Goal: Task Accomplishment & Management: Complete application form

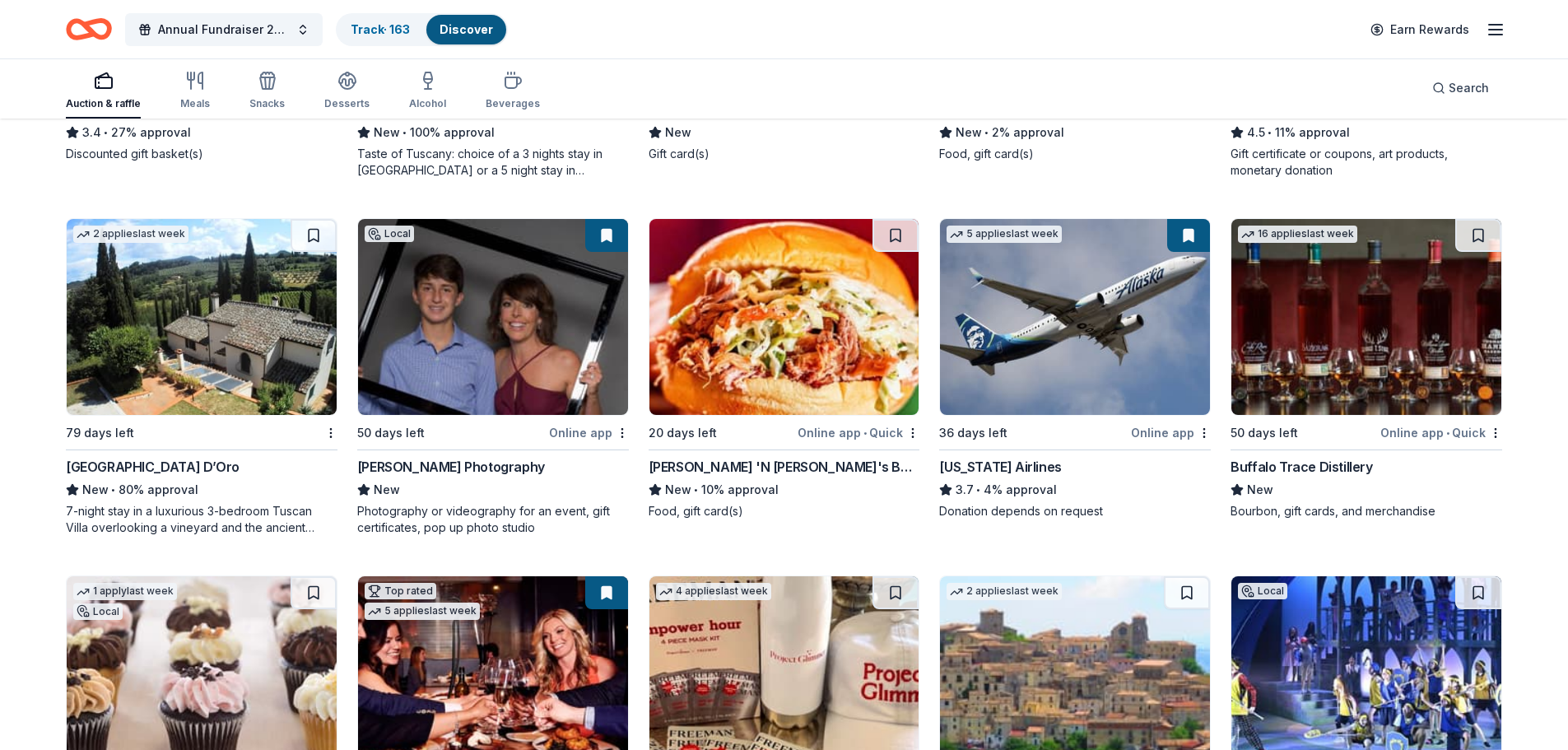
scroll to position [3991, 0]
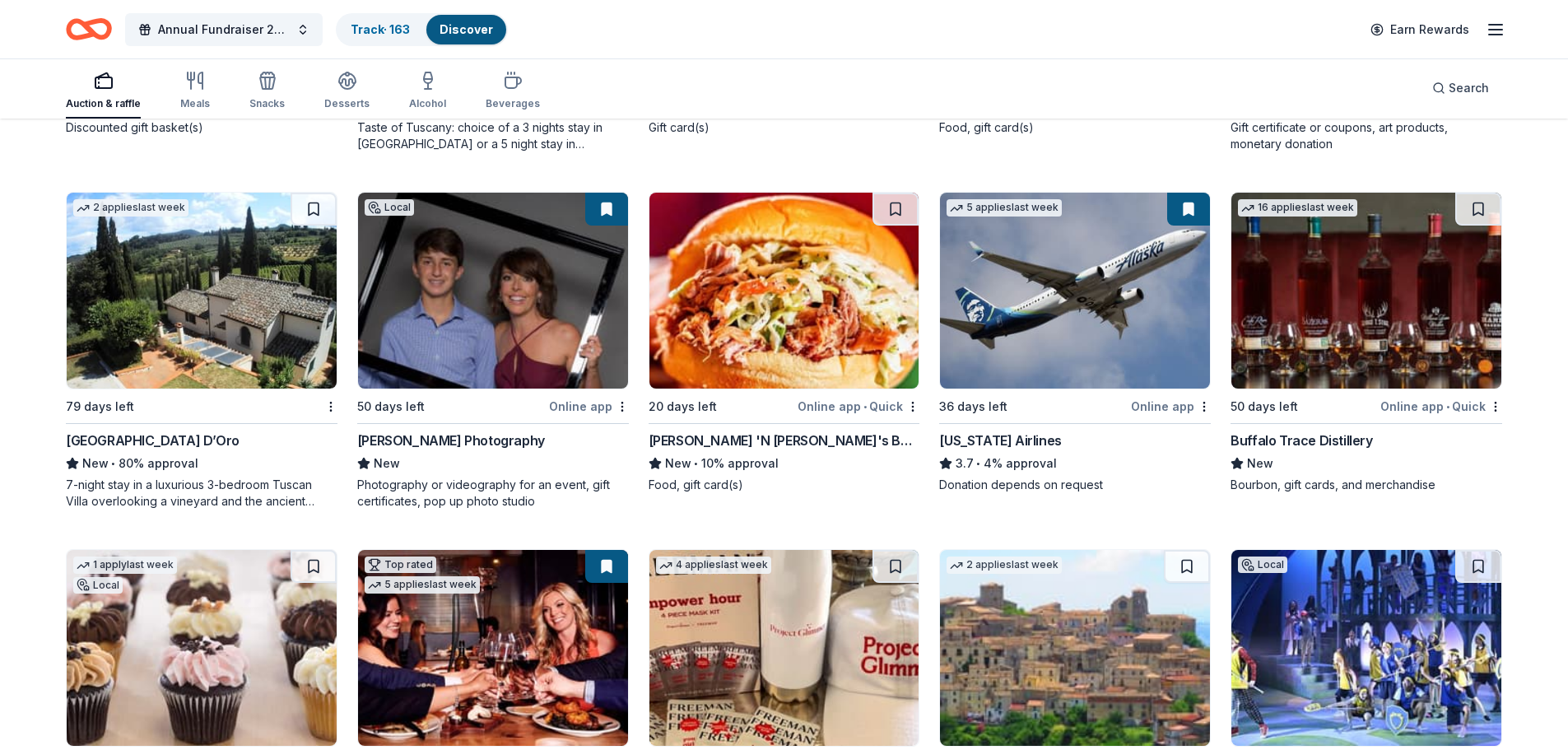
click at [170, 502] on div "7-night stay in a luxurious 3-bedroom Tuscan Villa overlooking a vineyard and t…" at bounding box center [202, 492] width 272 height 33
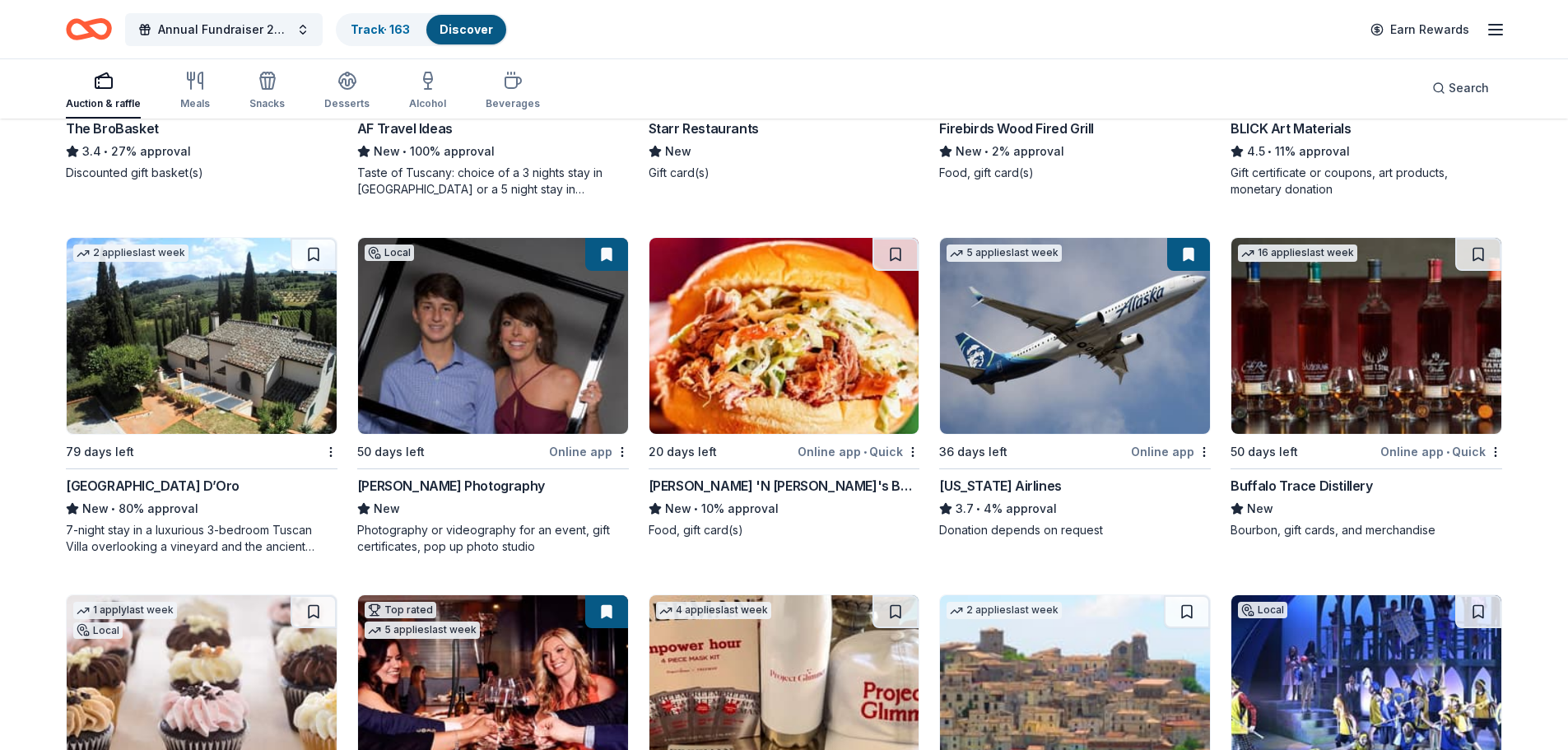
scroll to position [3908, 0]
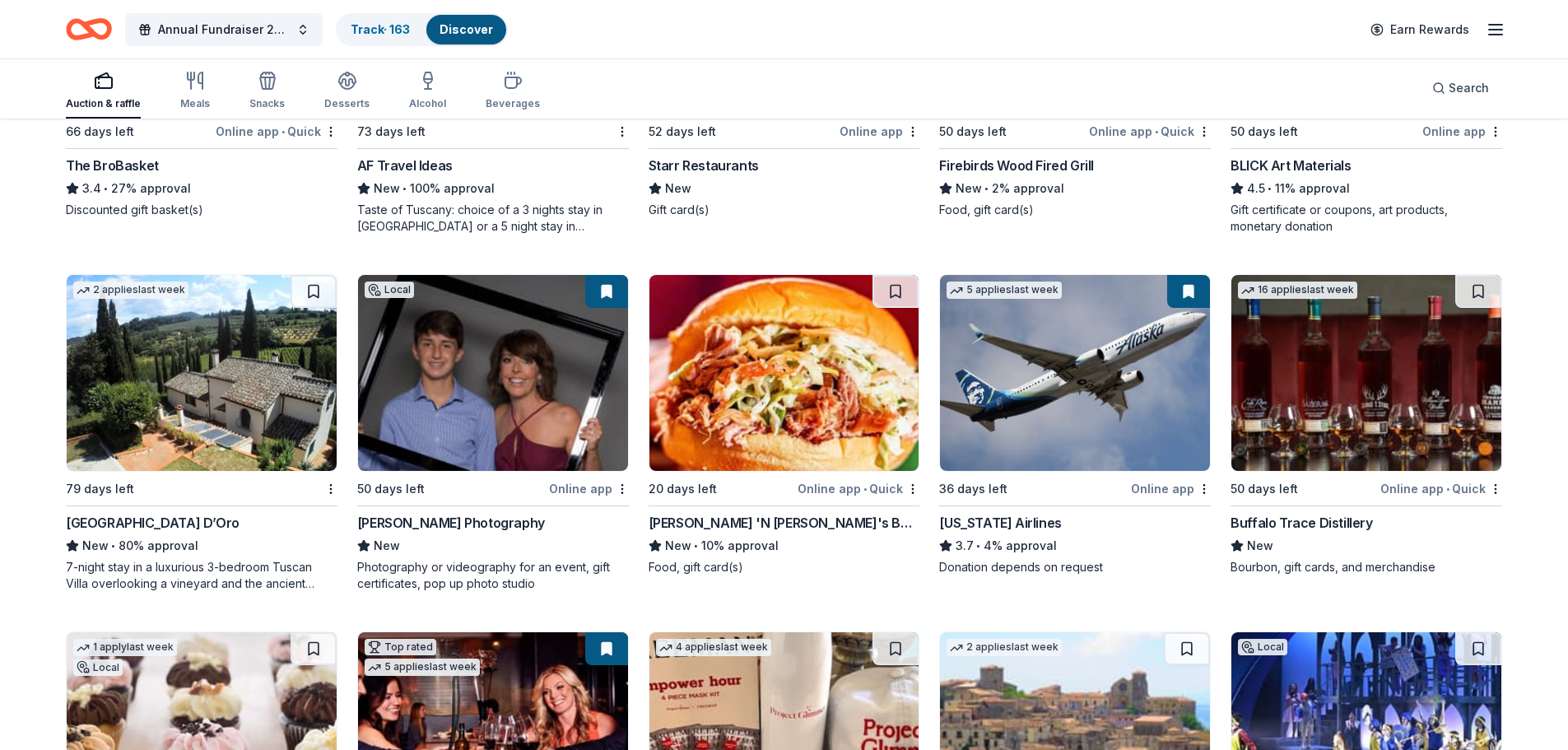
click at [1393, 357] on img at bounding box center [1366, 373] width 270 height 196
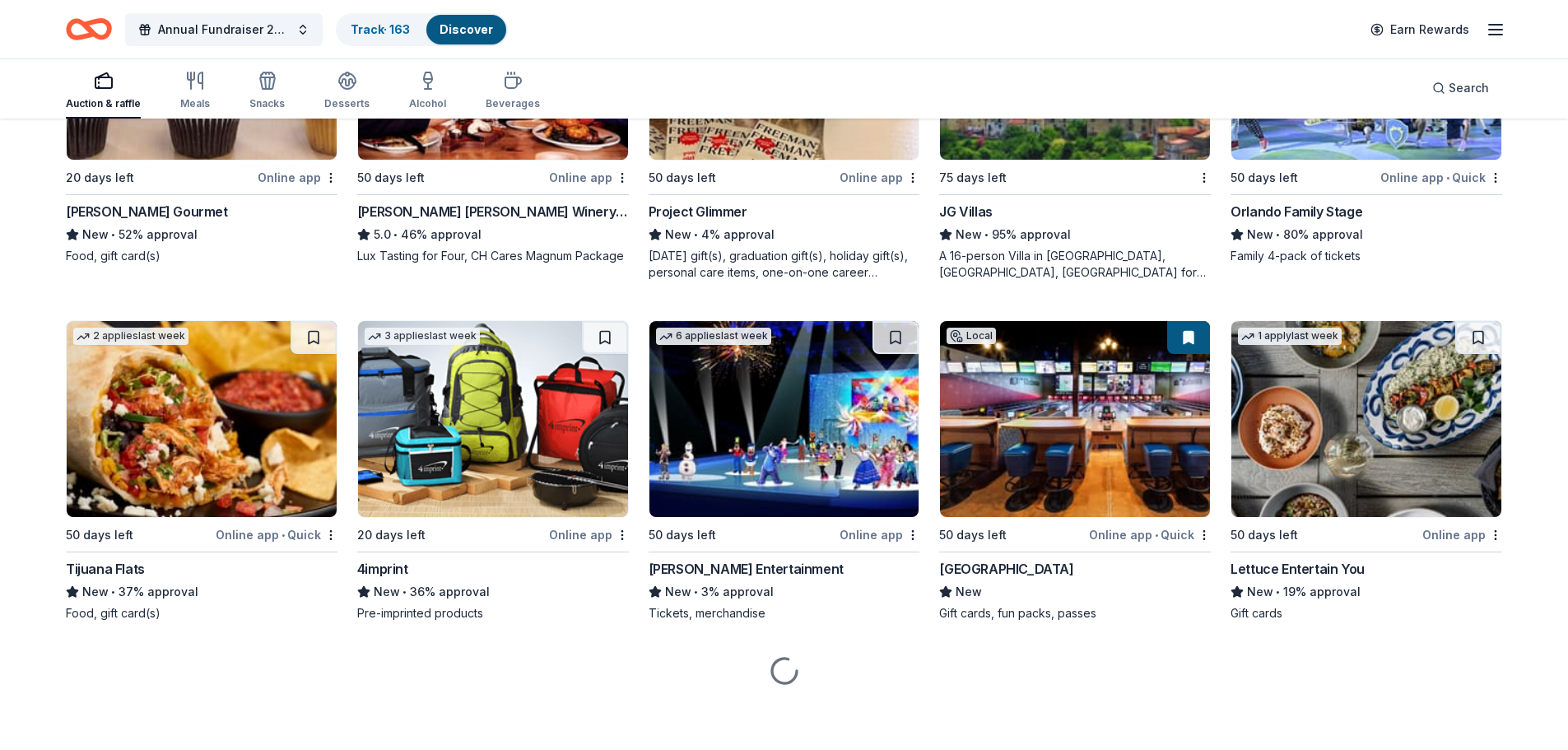
scroll to position [4579, 0]
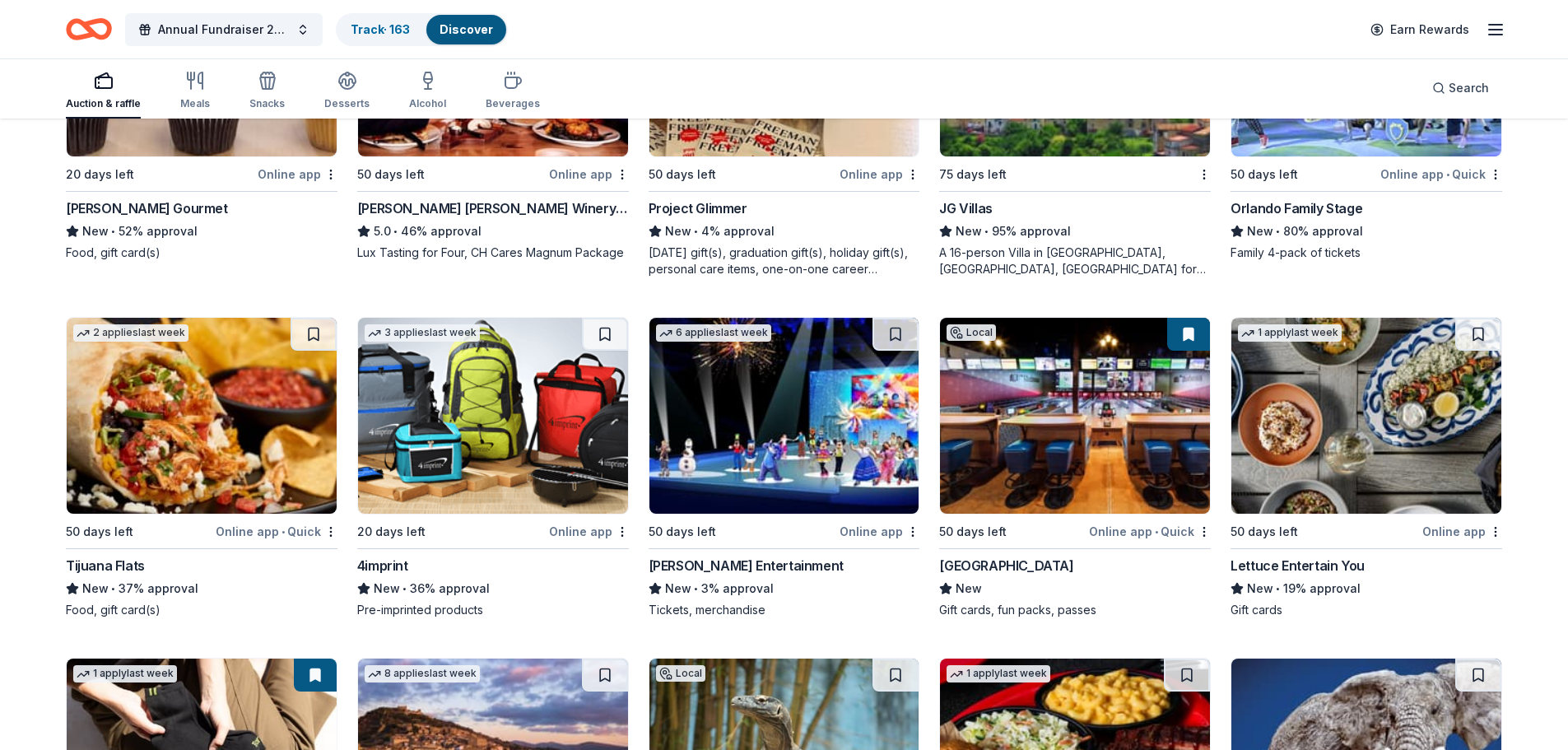
click at [1333, 467] on img at bounding box center [1366, 416] width 270 height 196
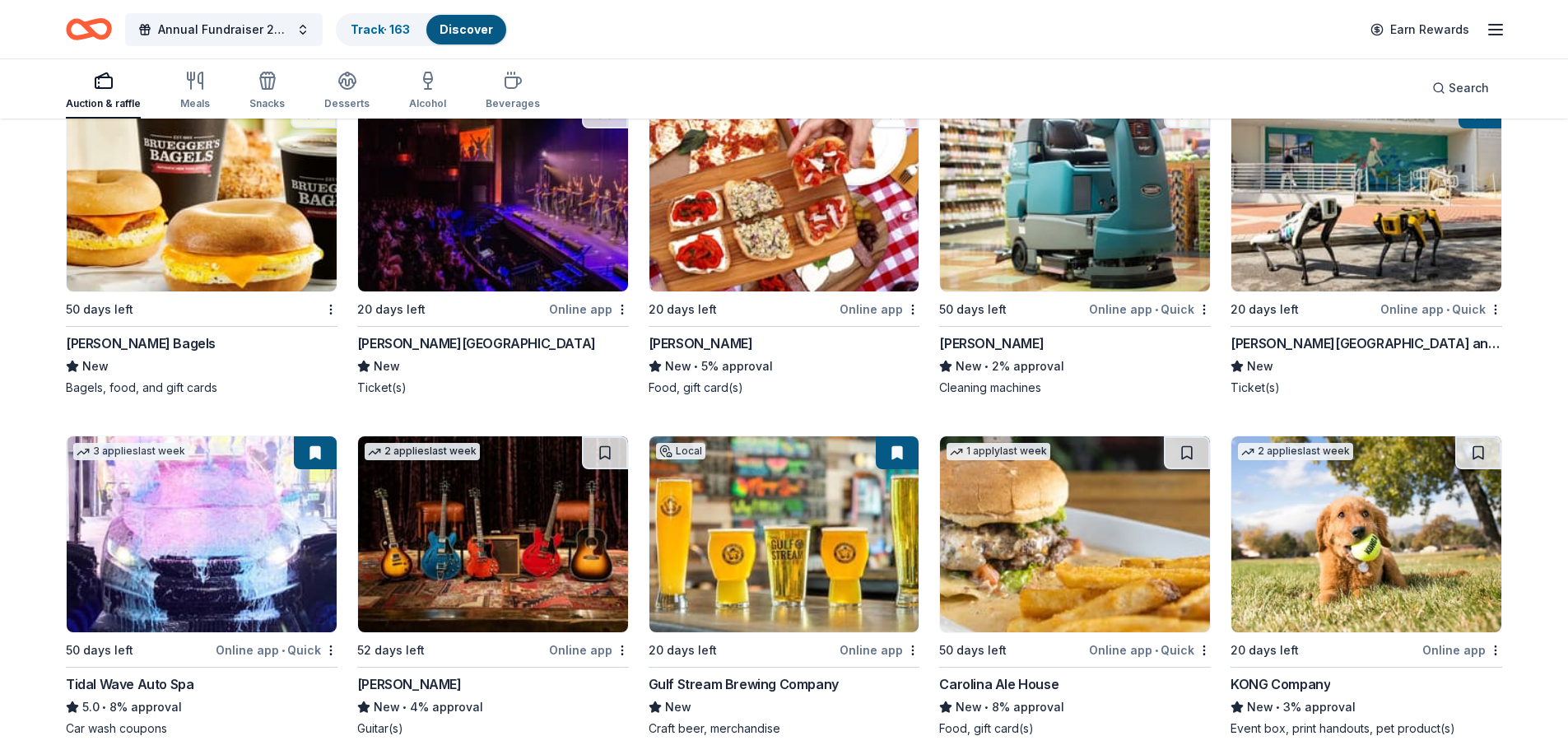
scroll to position [5607, 0]
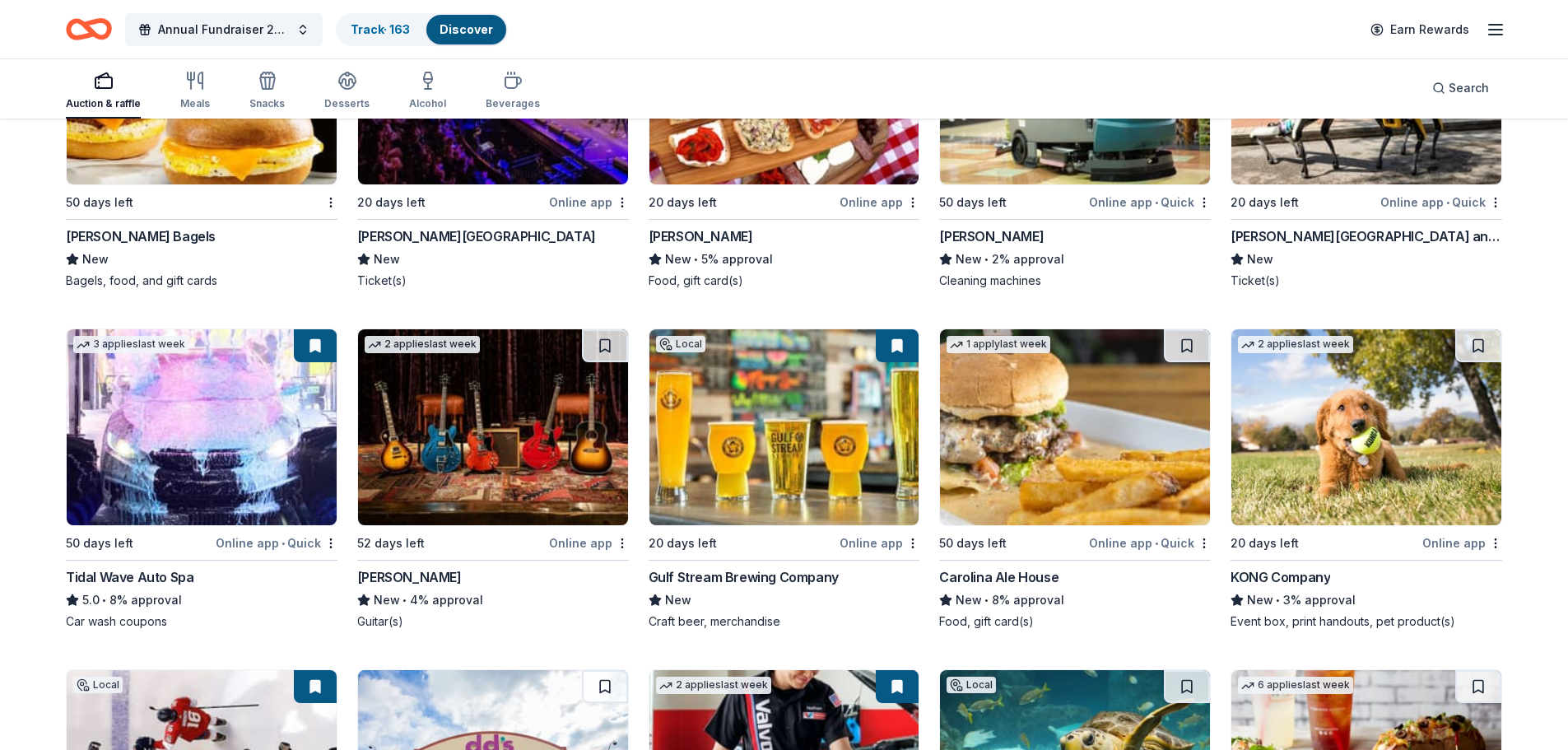
click at [552, 448] on img at bounding box center [492, 427] width 270 height 196
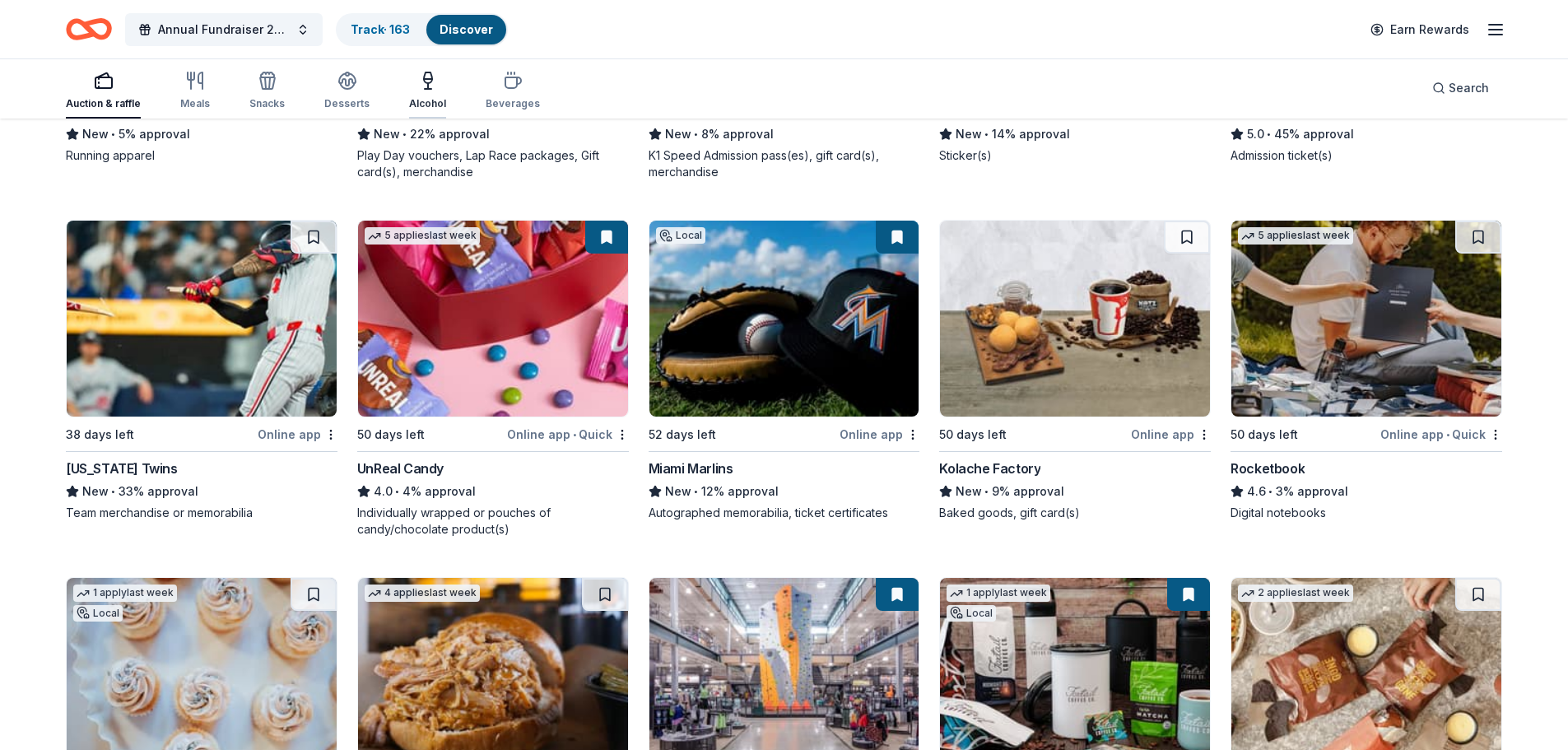
scroll to position [7789, 0]
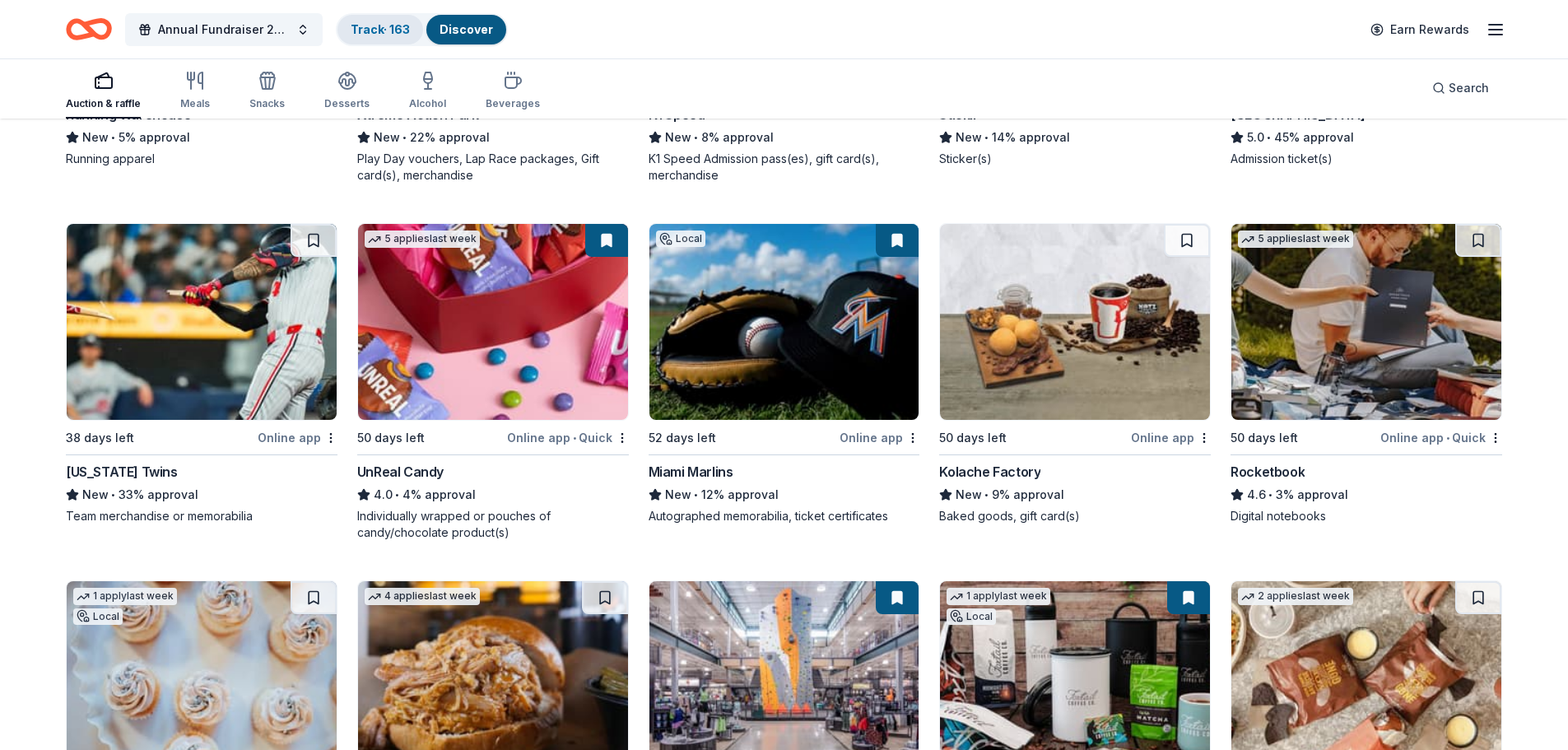
click at [393, 29] on link "Track · 163" at bounding box center [380, 29] width 59 height 14
click at [469, 26] on link "Discover" at bounding box center [466, 29] width 54 height 14
click at [367, 24] on link "Track · 163" at bounding box center [380, 29] width 59 height 14
click at [375, 28] on link "Track · 163" at bounding box center [380, 29] width 59 height 14
click at [375, 34] on link "Track · 163" at bounding box center [380, 29] width 59 height 14
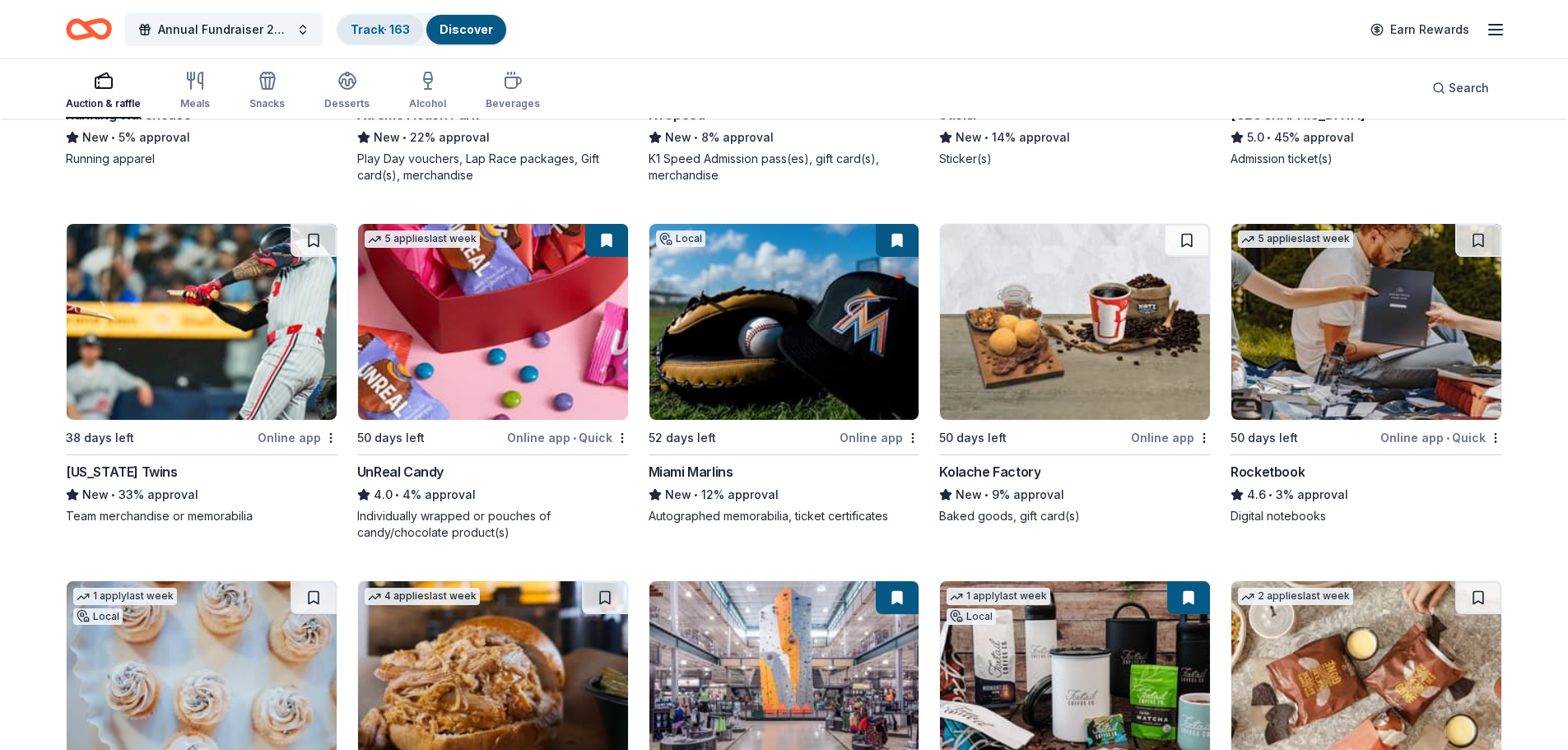
click at [384, 28] on link "Track · 163" at bounding box center [380, 29] width 59 height 14
click at [385, 27] on link "Track · 163" at bounding box center [380, 29] width 59 height 14
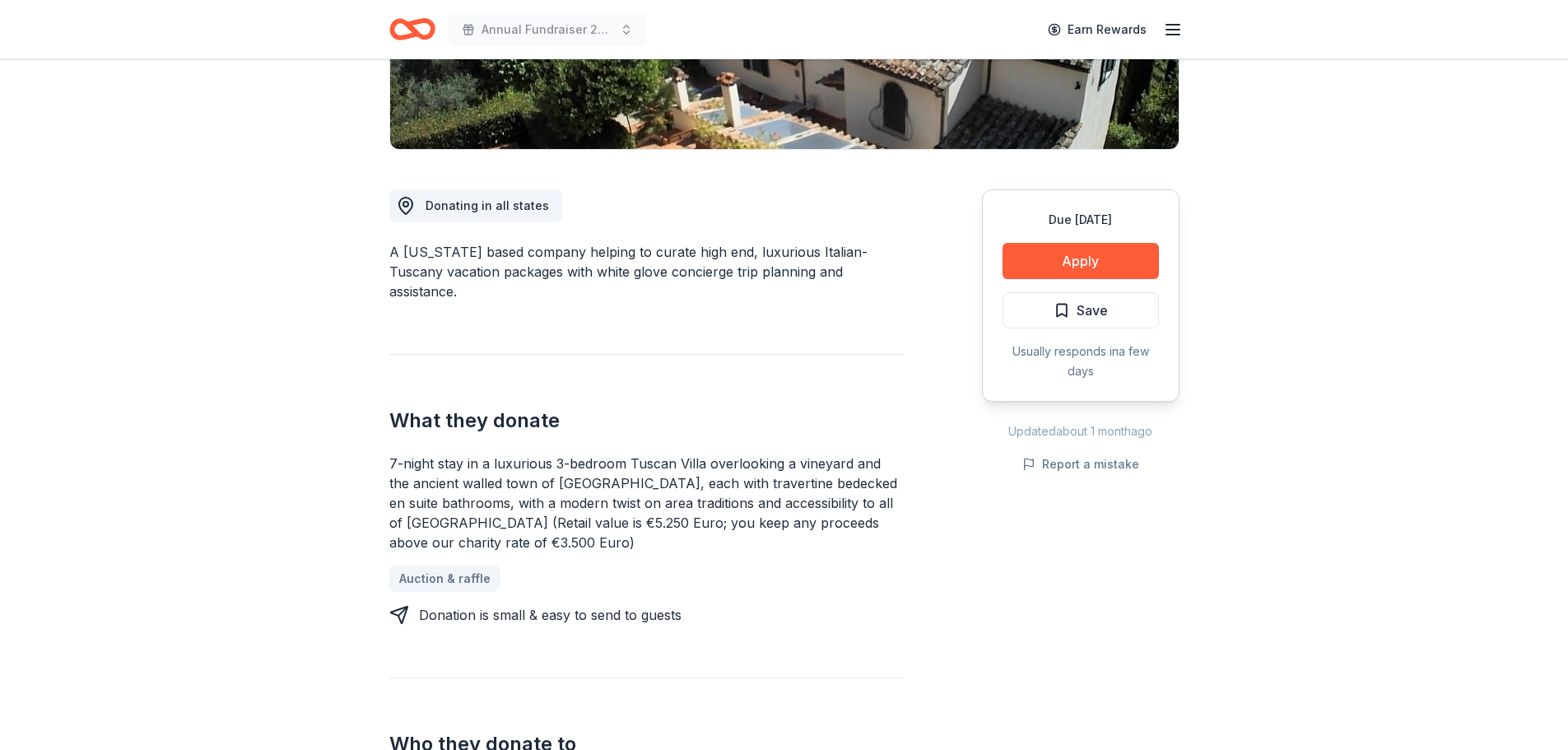
scroll to position [82, 0]
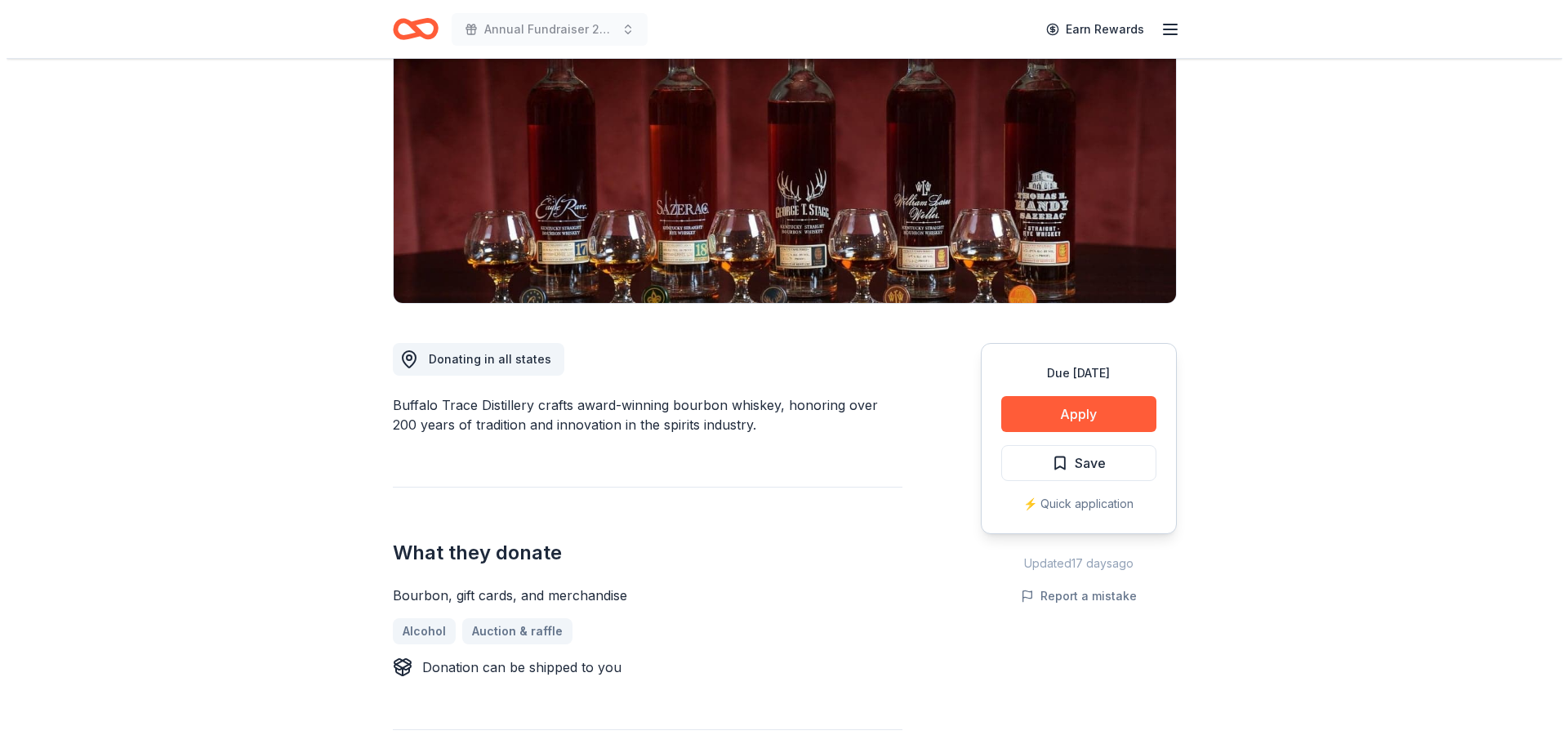
scroll to position [164, 0]
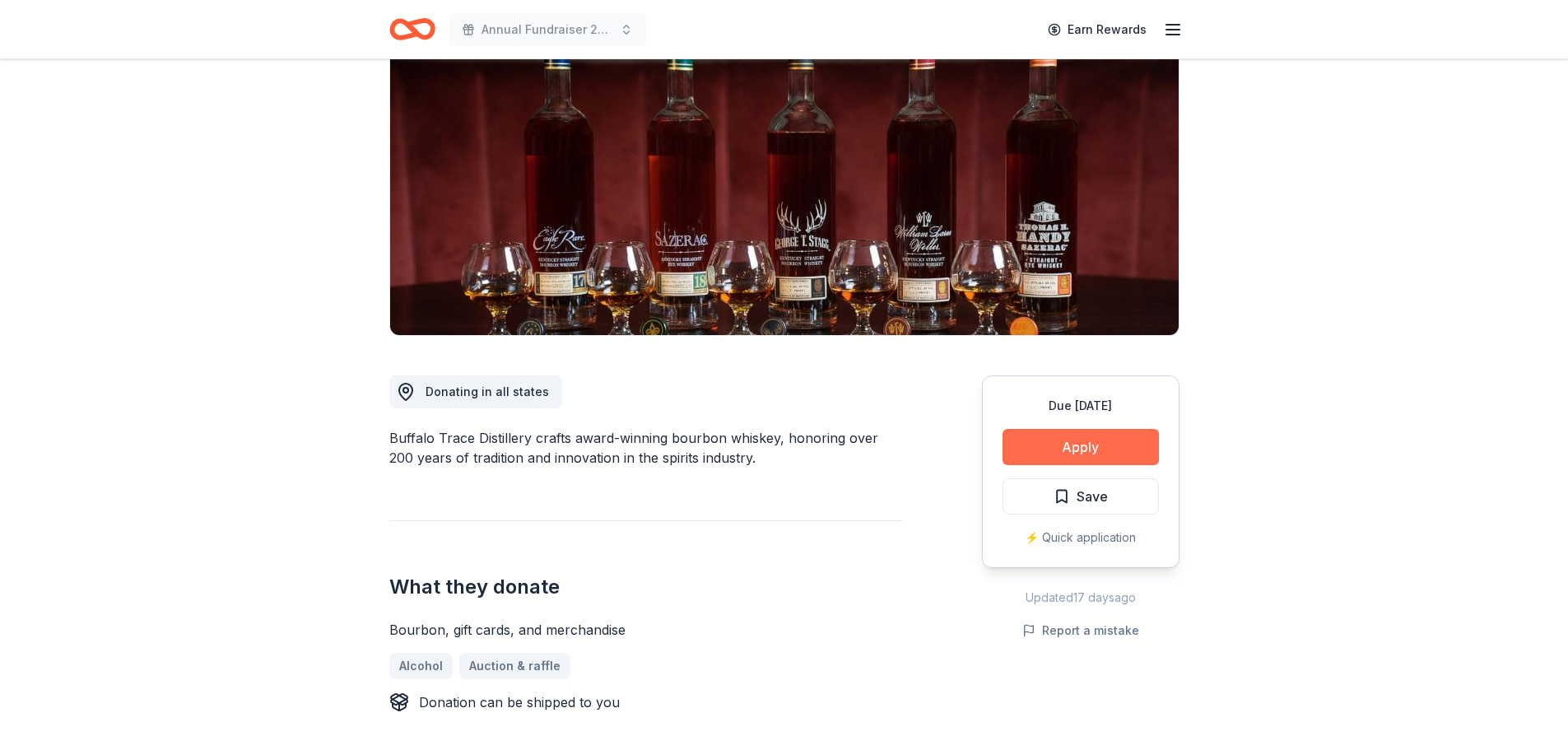
click at [1085, 449] on button "Apply" at bounding box center [1080, 447] width 156 height 37
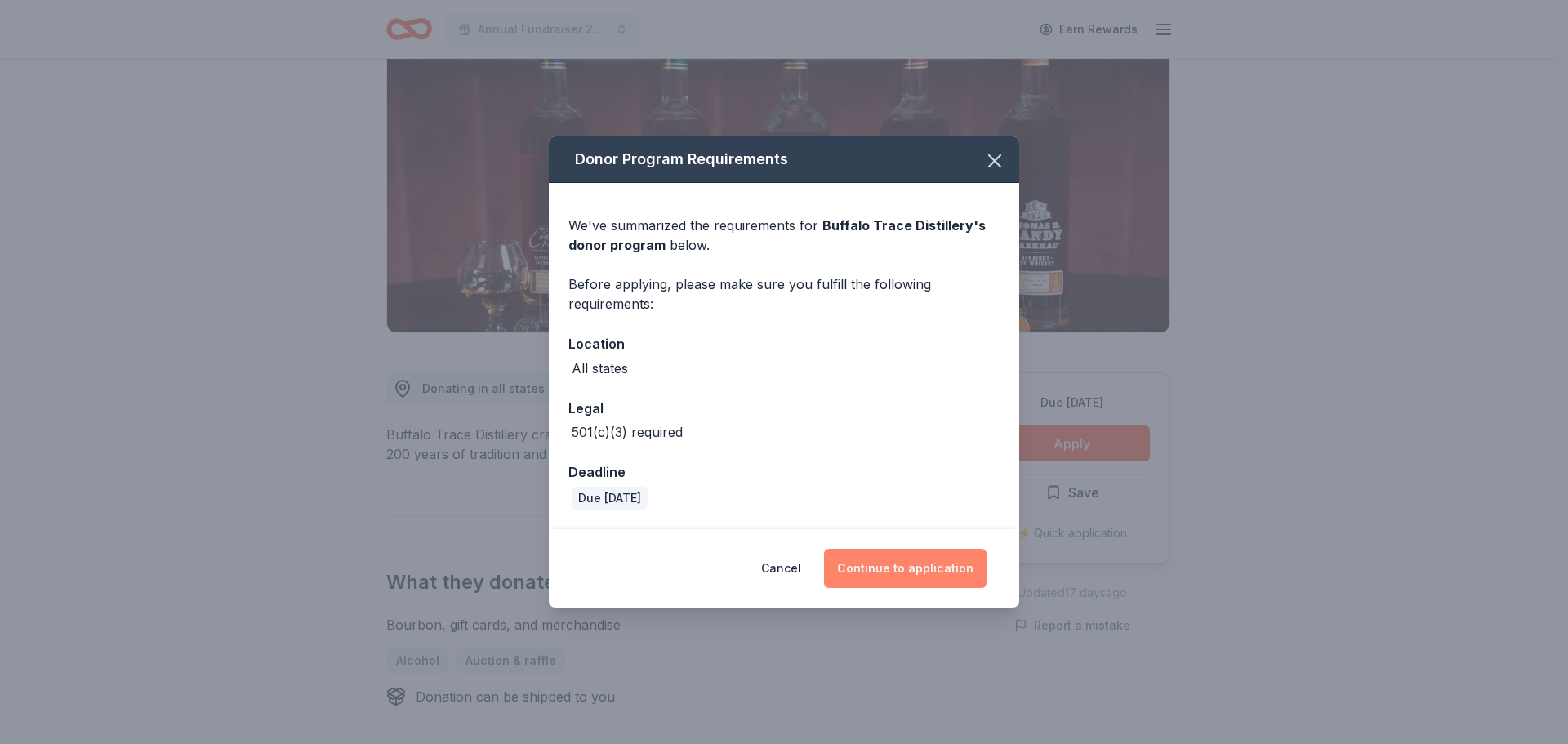
click at [901, 574] on button "Continue to application" at bounding box center [905, 568] width 163 height 39
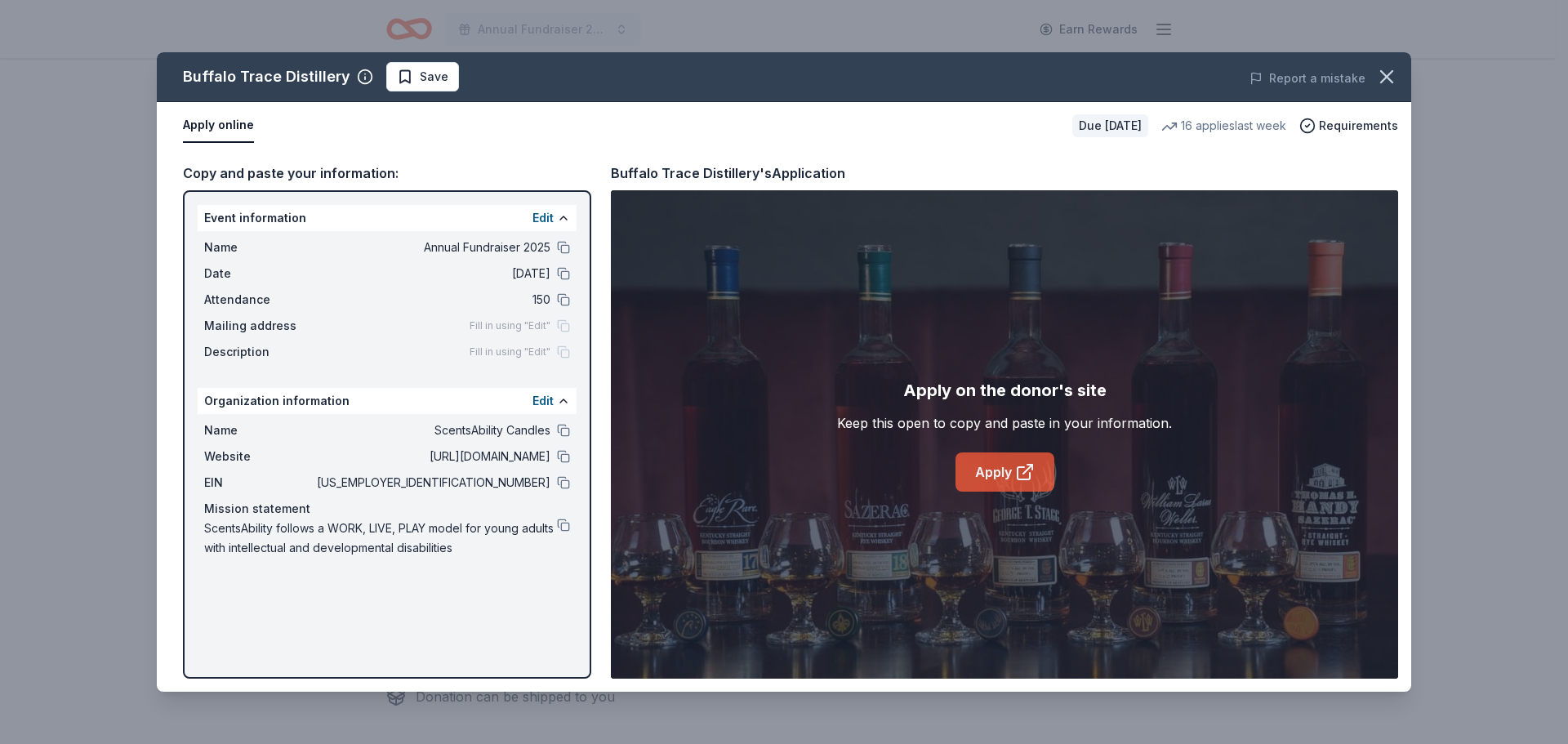
click at [1000, 472] on link "Apply" at bounding box center [1005, 472] width 99 height 39
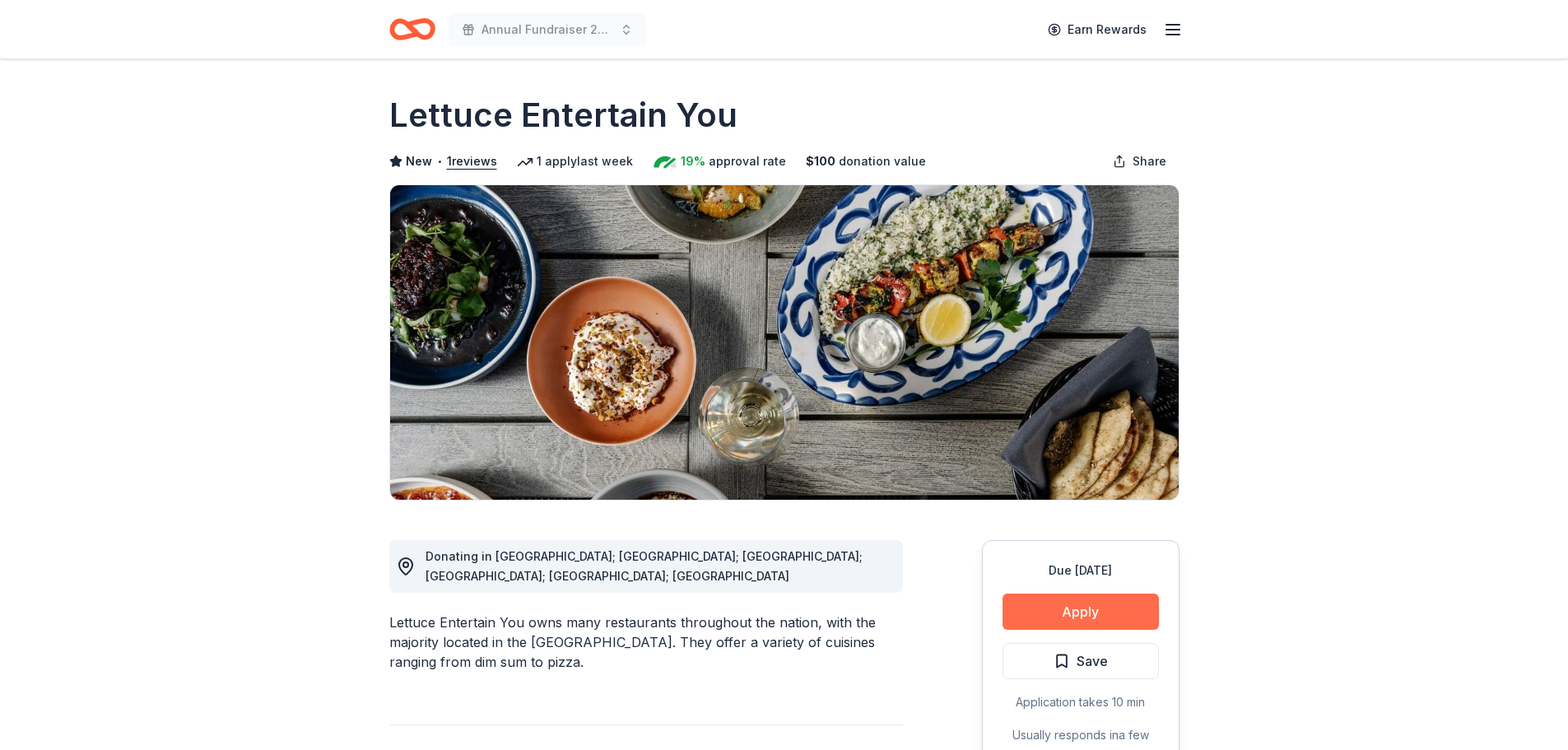
click at [1081, 607] on button "Apply" at bounding box center [1080, 611] width 156 height 37
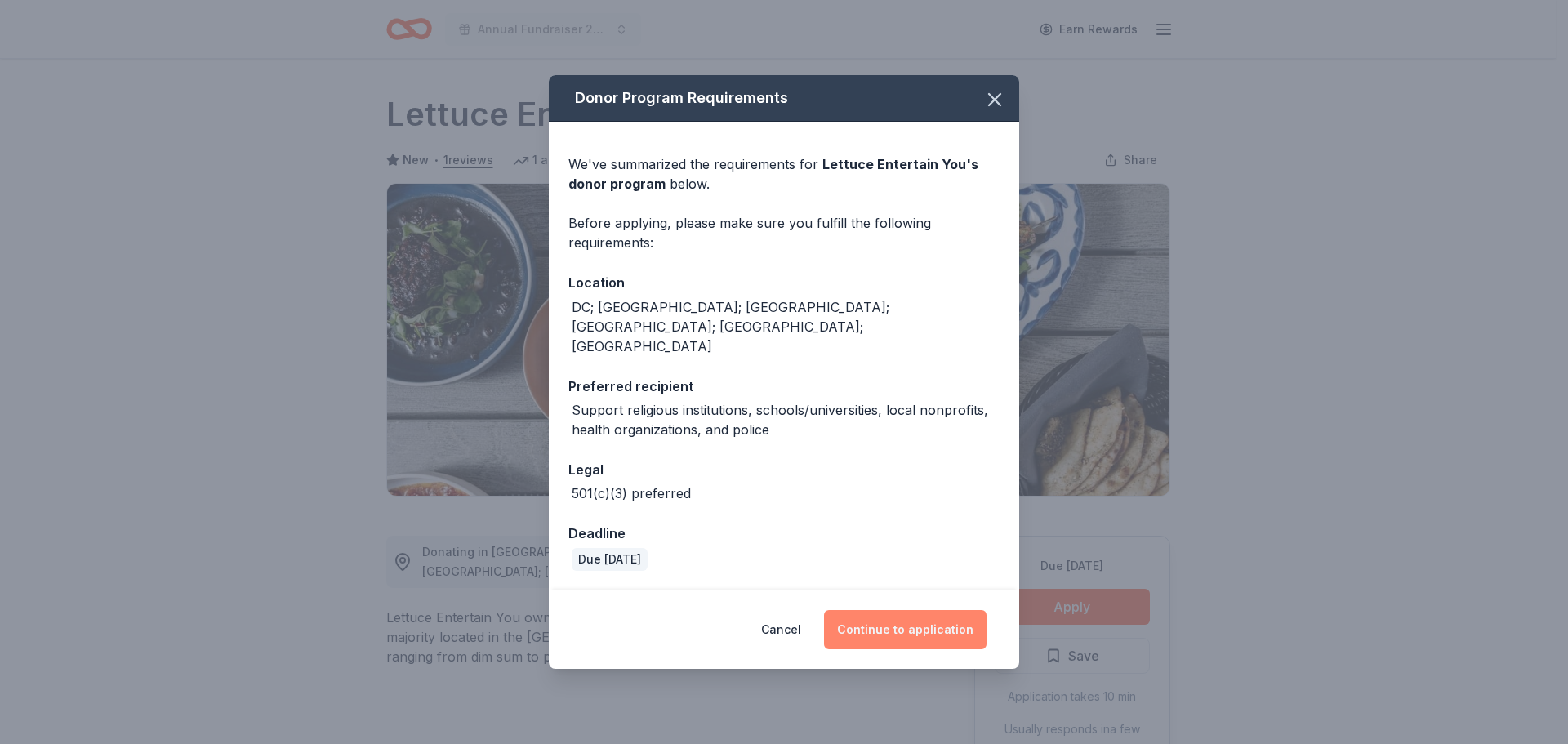
click at [926, 617] on button "Continue to application" at bounding box center [905, 629] width 163 height 39
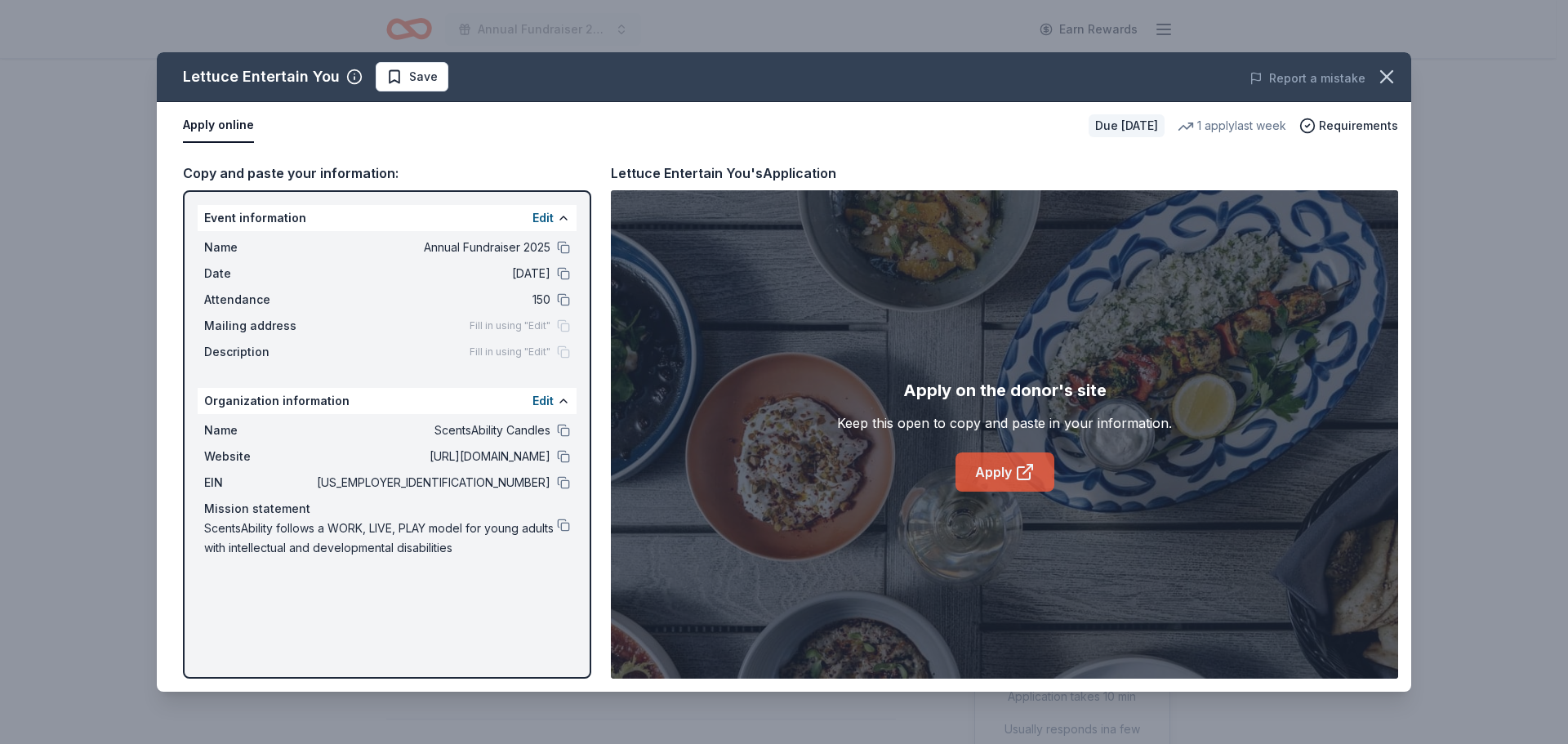
click at [979, 465] on link "Apply" at bounding box center [1005, 472] width 99 height 39
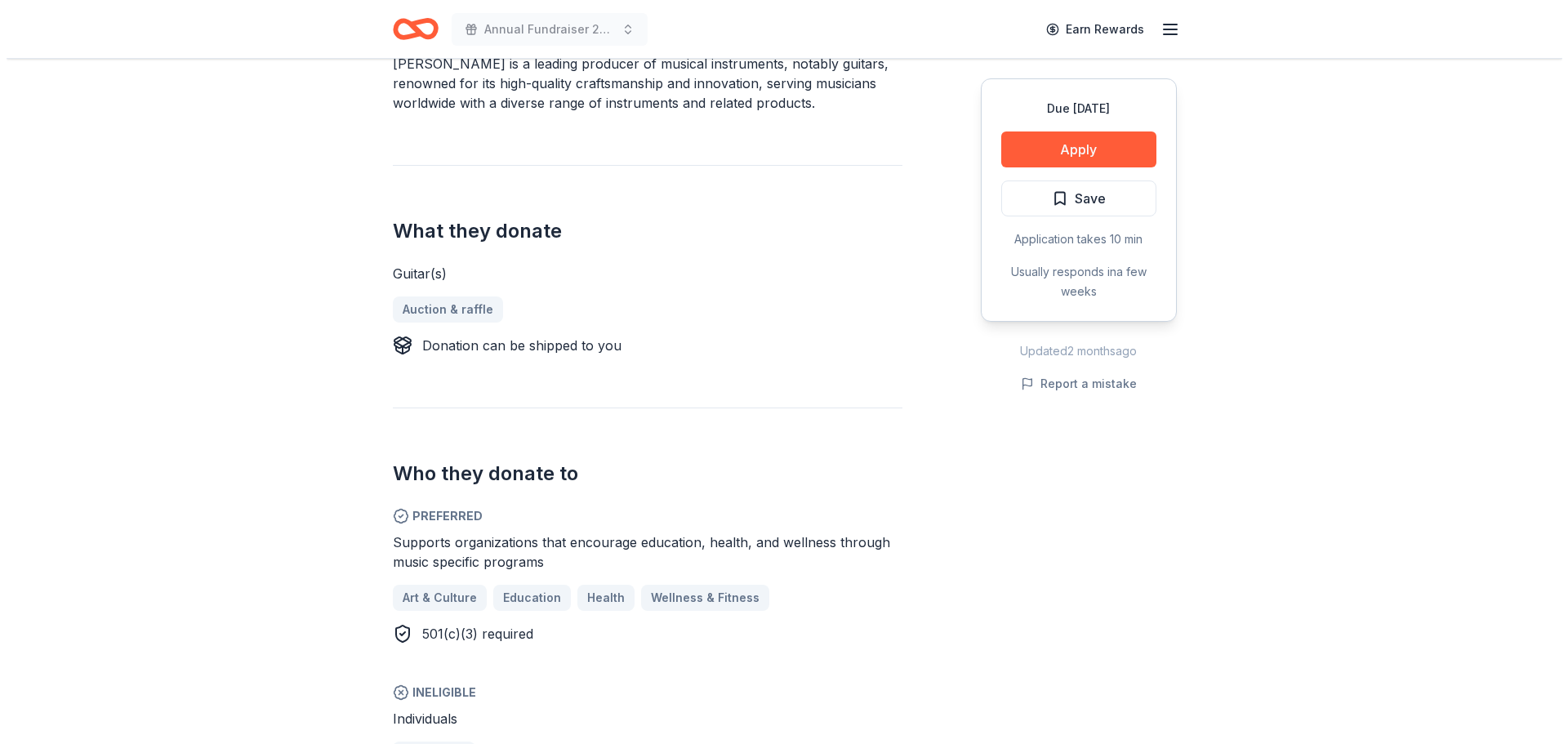
scroll to position [326, 0]
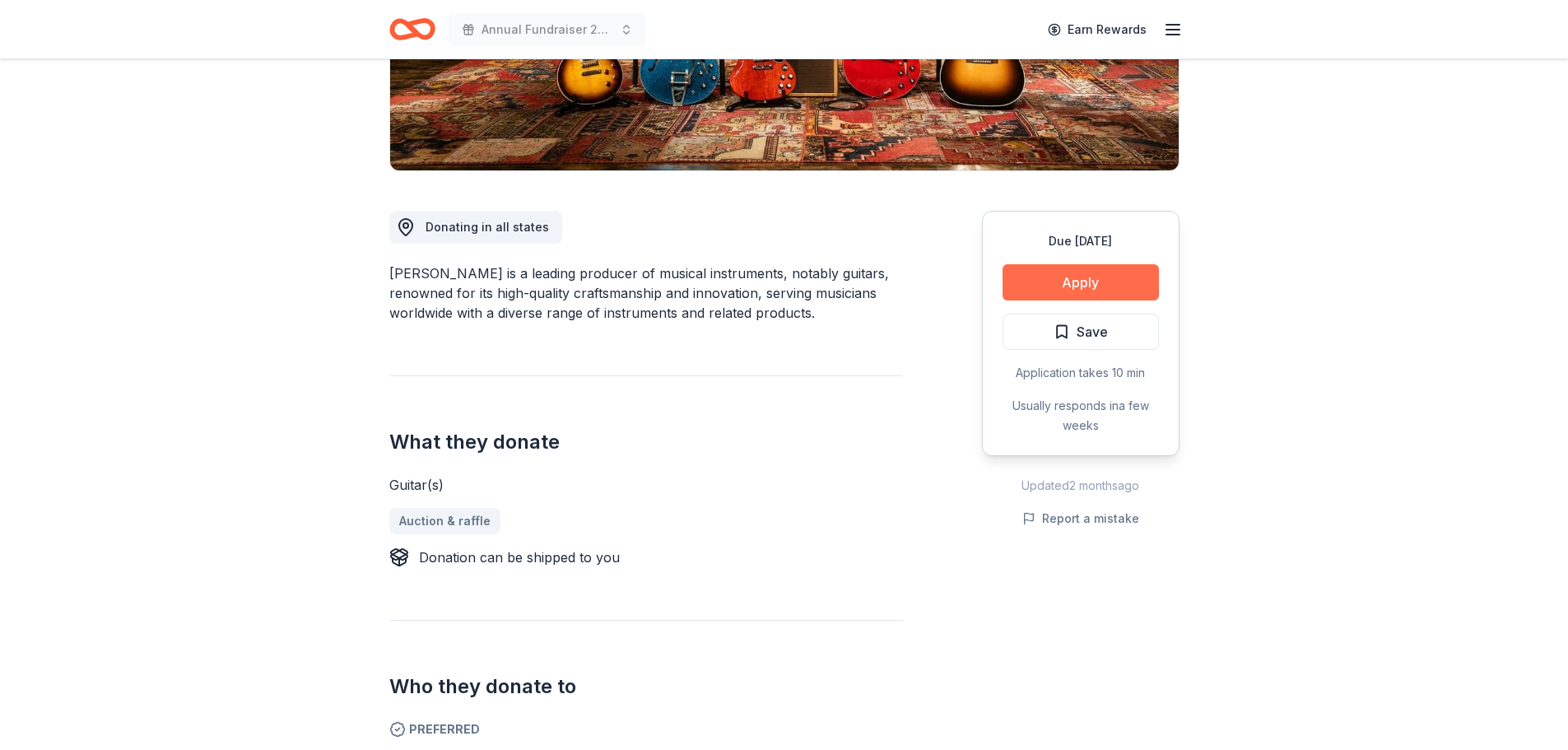
click at [1125, 280] on button "Apply" at bounding box center [1080, 282] width 156 height 37
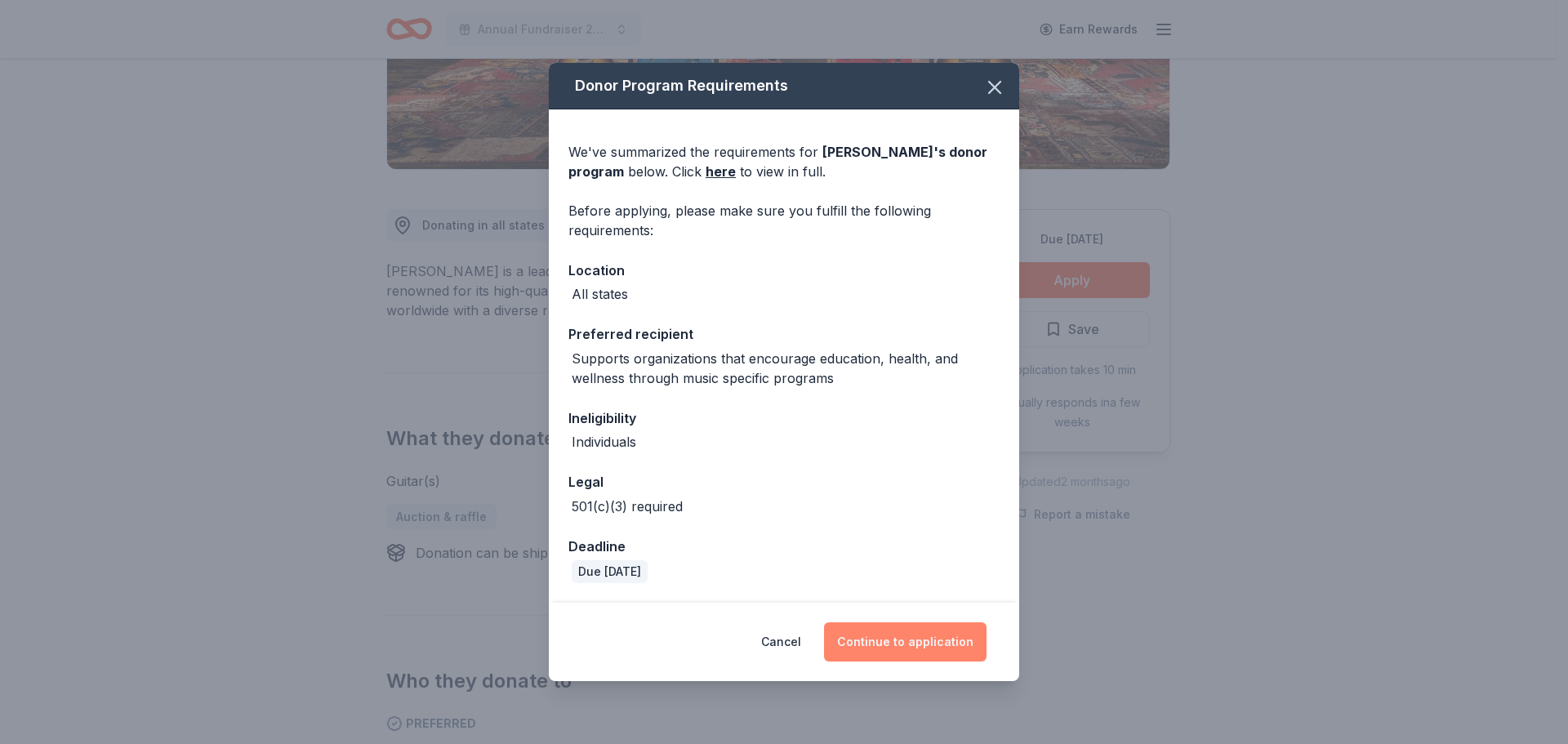
click at [872, 643] on button "Continue to application" at bounding box center [905, 641] width 163 height 39
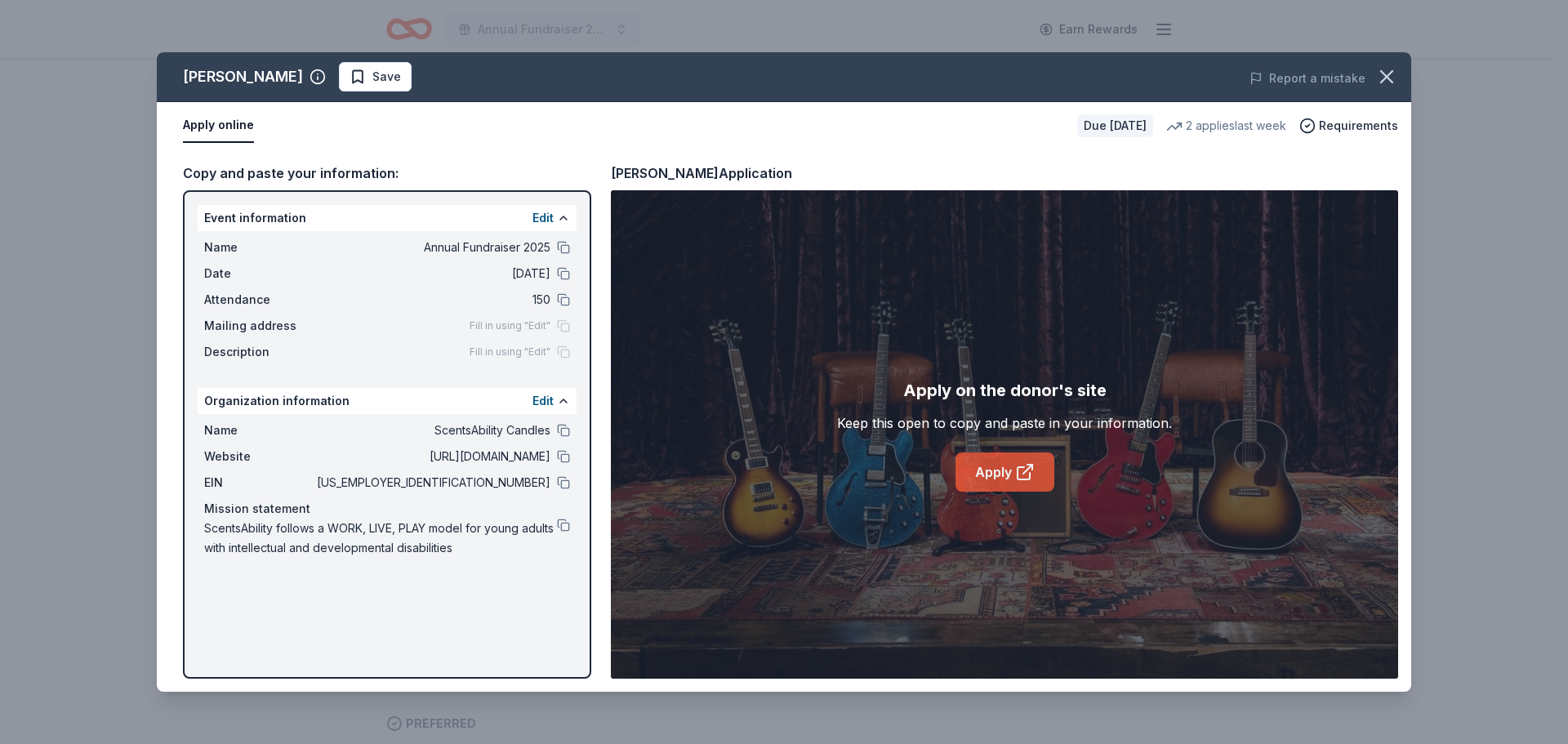
click at [986, 468] on link "Apply" at bounding box center [1005, 472] width 99 height 39
